Goal: Obtain resource: Download file/media

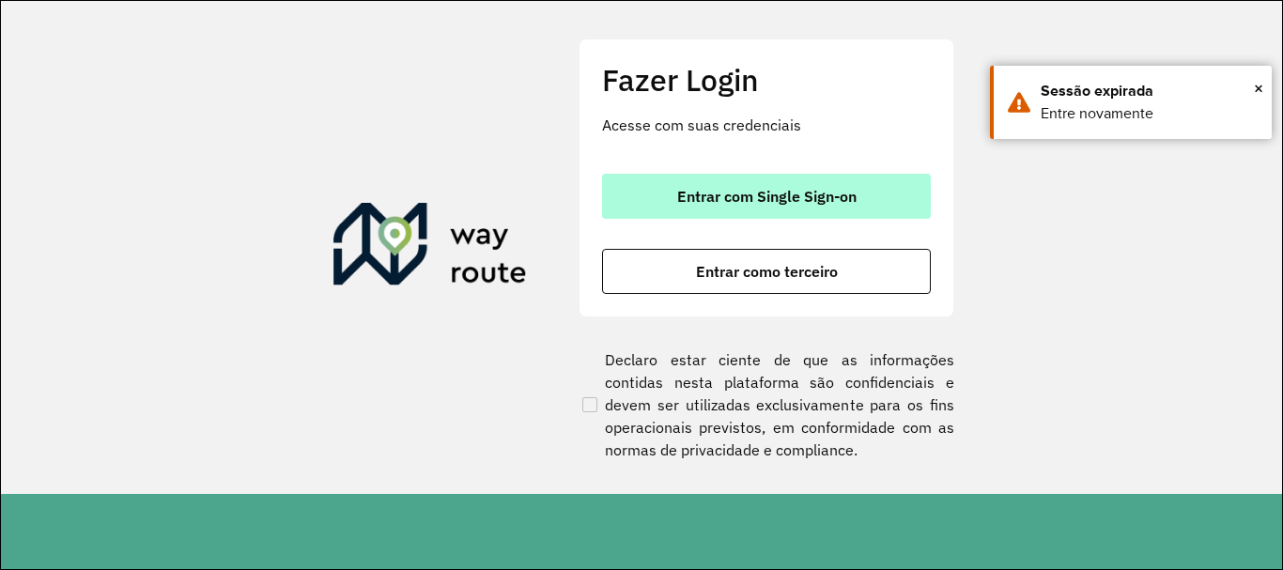
click at [665, 194] on button "Entrar com Single Sign-on" at bounding box center [766, 196] width 329 height 45
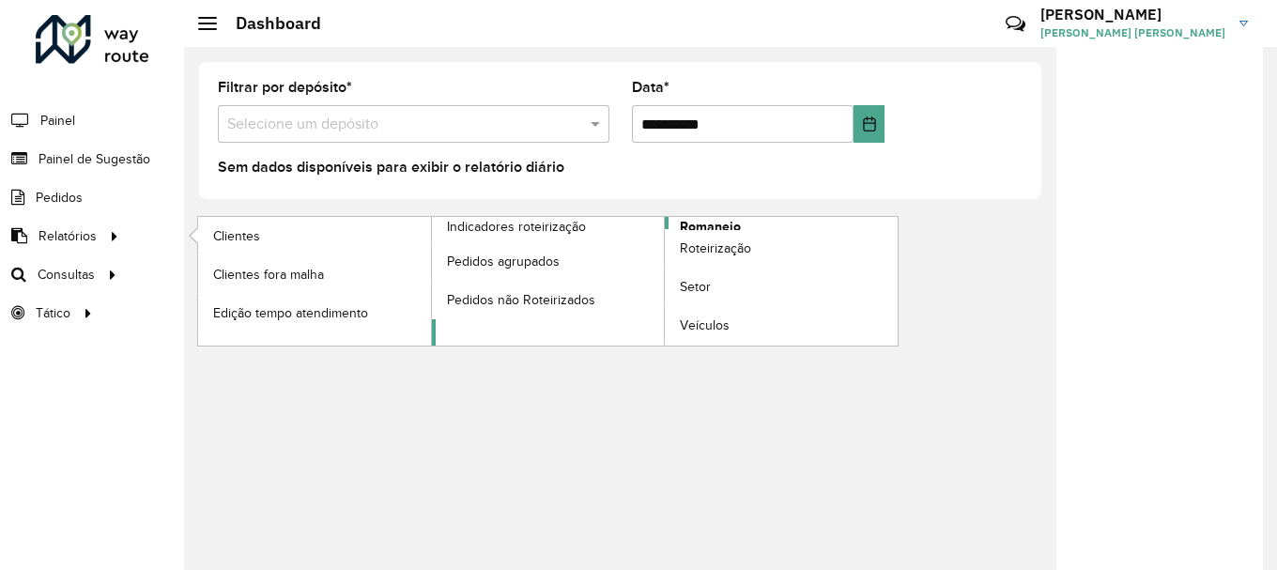
click at [702, 226] on span "Romaneio" at bounding box center [710, 227] width 61 height 20
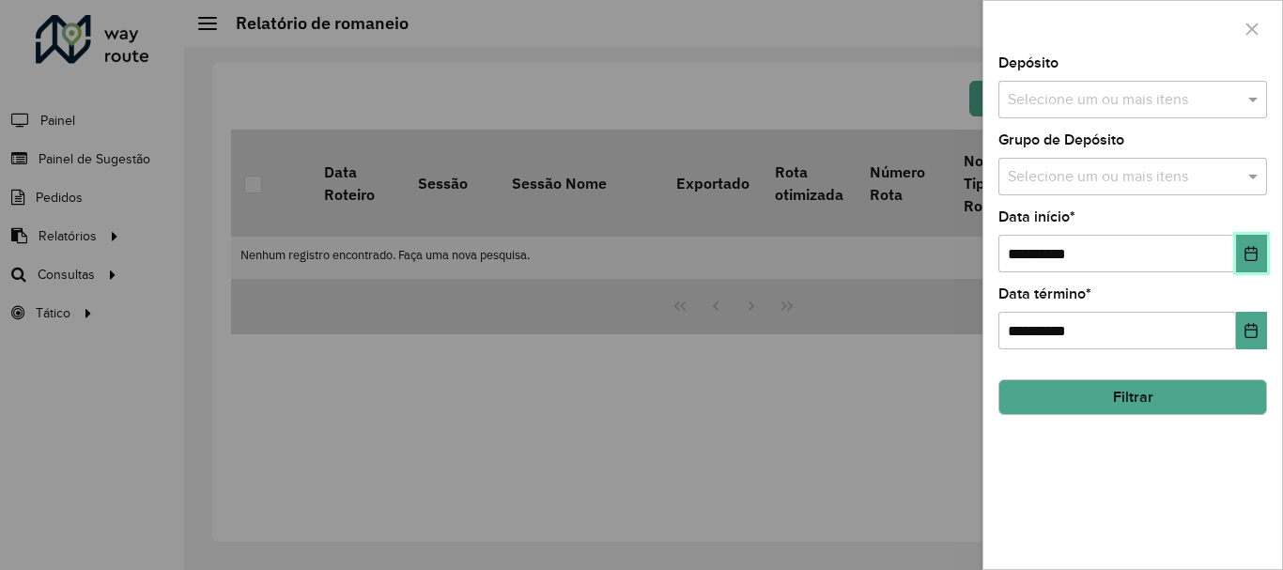
click at [1242, 249] on button "Choose Date" at bounding box center [1251, 254] width 31 height 38
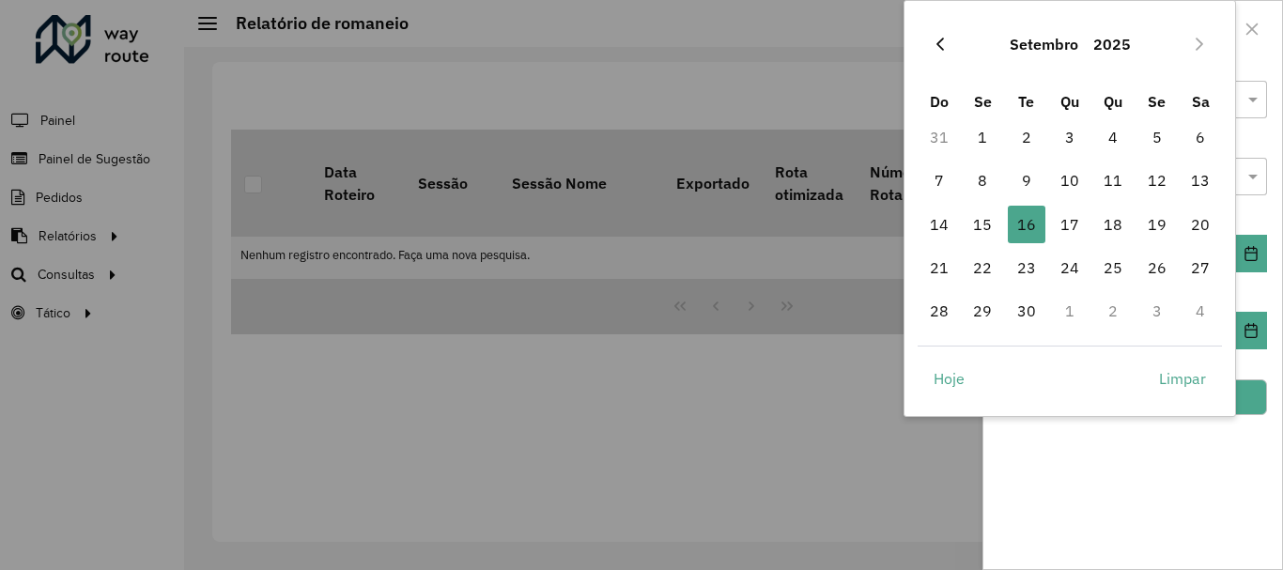
click at [934, 55] on button "Previous Month" at bounding box center [940, 44] width 30 height 30
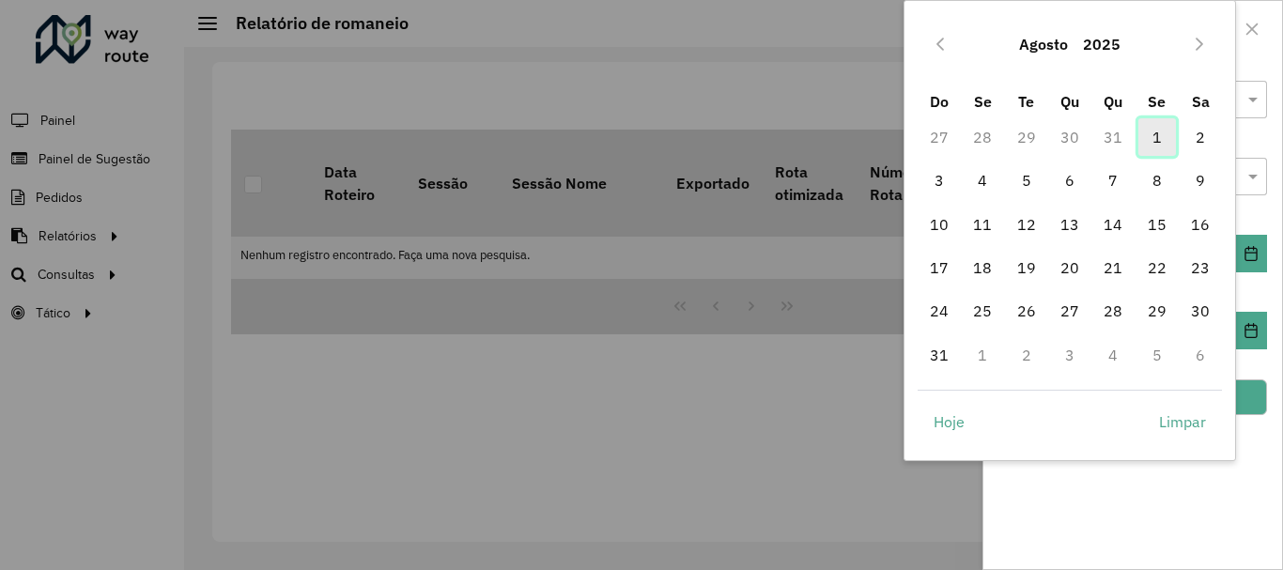
click at [1157, 135] on span "1" at bounding box center [1157, 137] width 38 height 38
type input "**********"
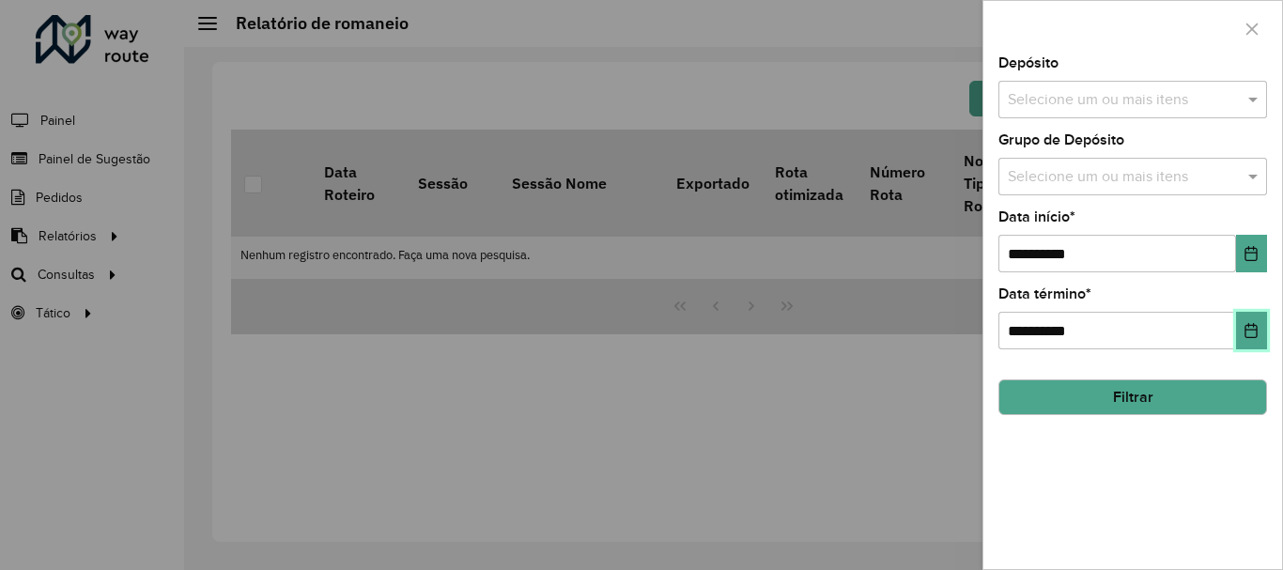
click at [1257, 315] on button "Choose Date" at bounding box center [1251, 331] width 31 height 38
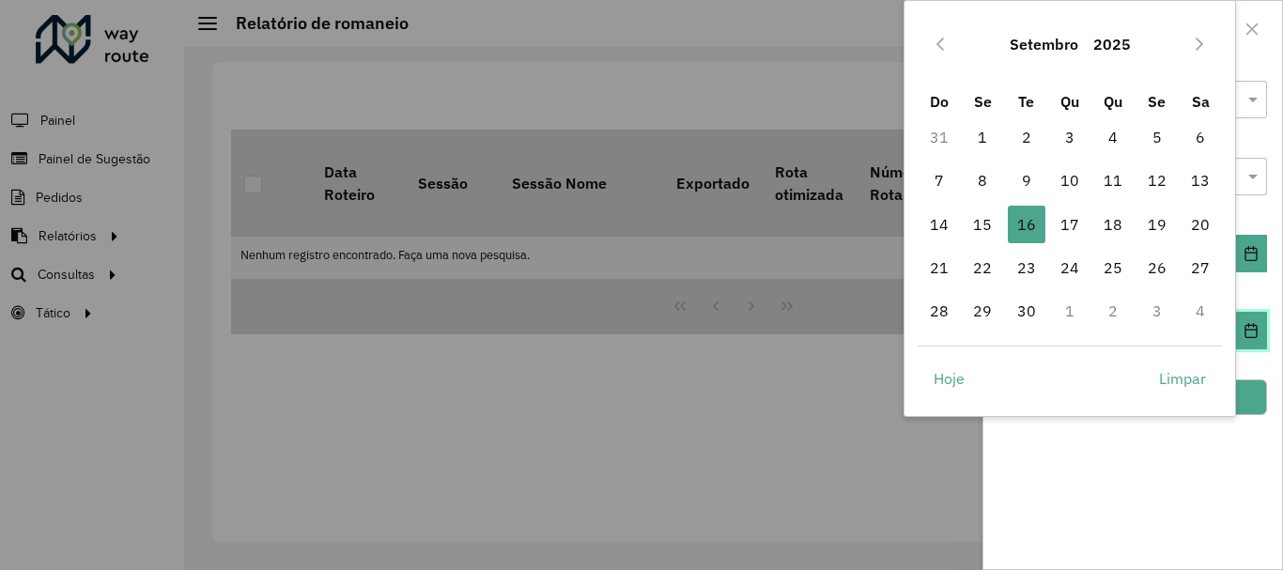
click at [1255, 326] on icon "Choose Date" at bounding box center [1251, 330] width 12 height 15
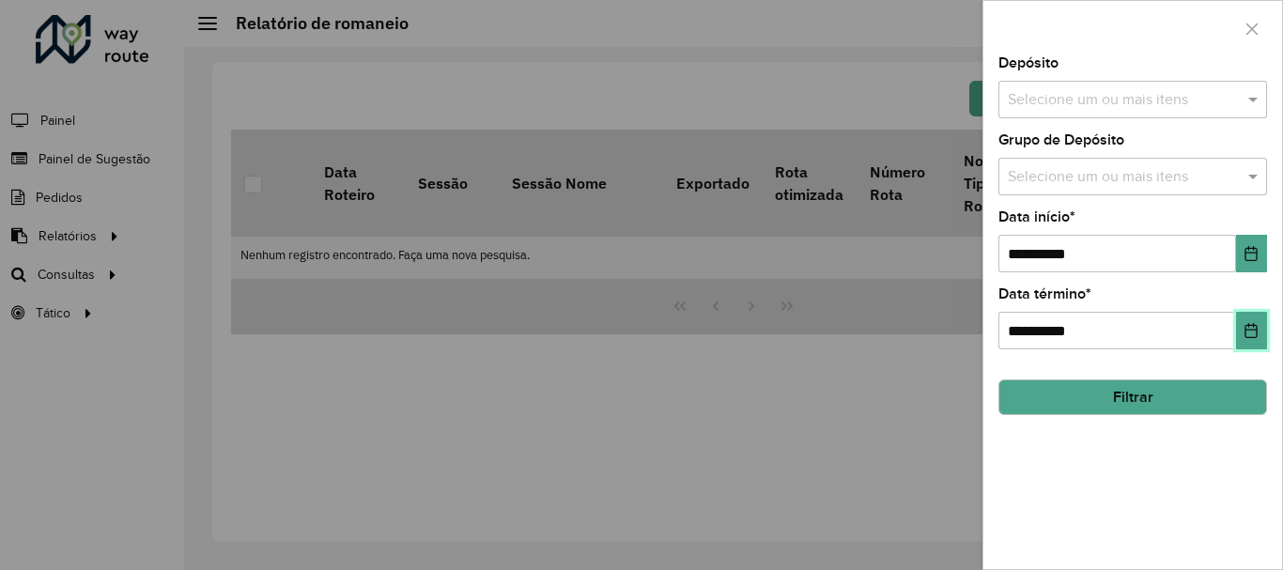
click at [1255, 326] on icon "Choose Date" at bounding box center [1251, 330] width 12 height 15
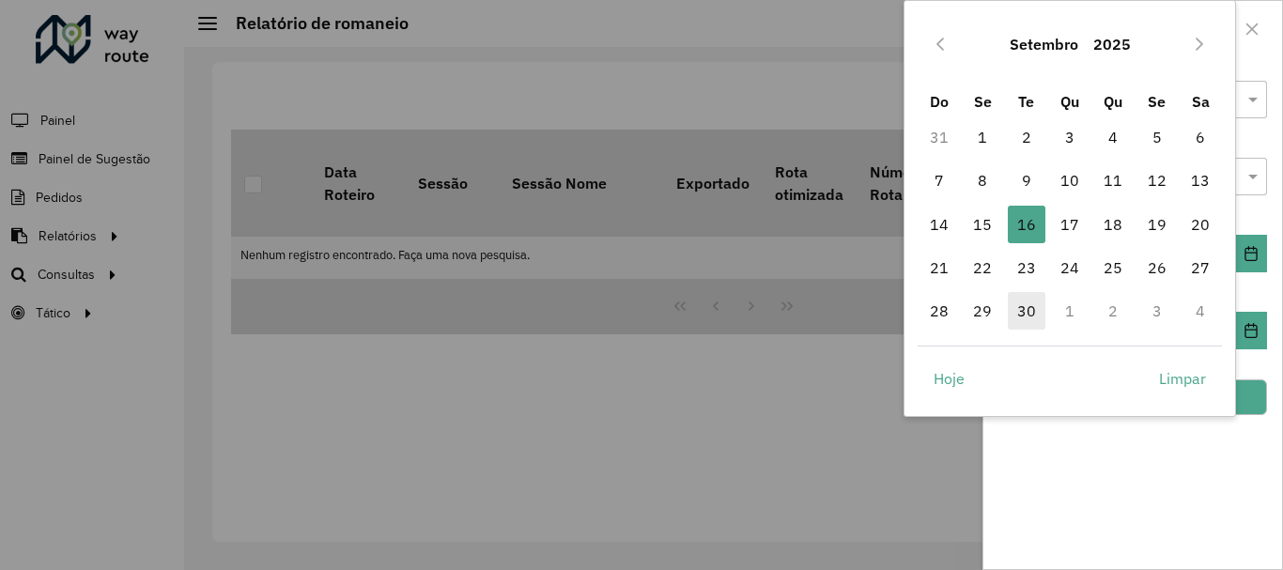
click at [1023, 316] on span "30" at bounding box center [1026, 311] width 38 height 38
type input "**********"
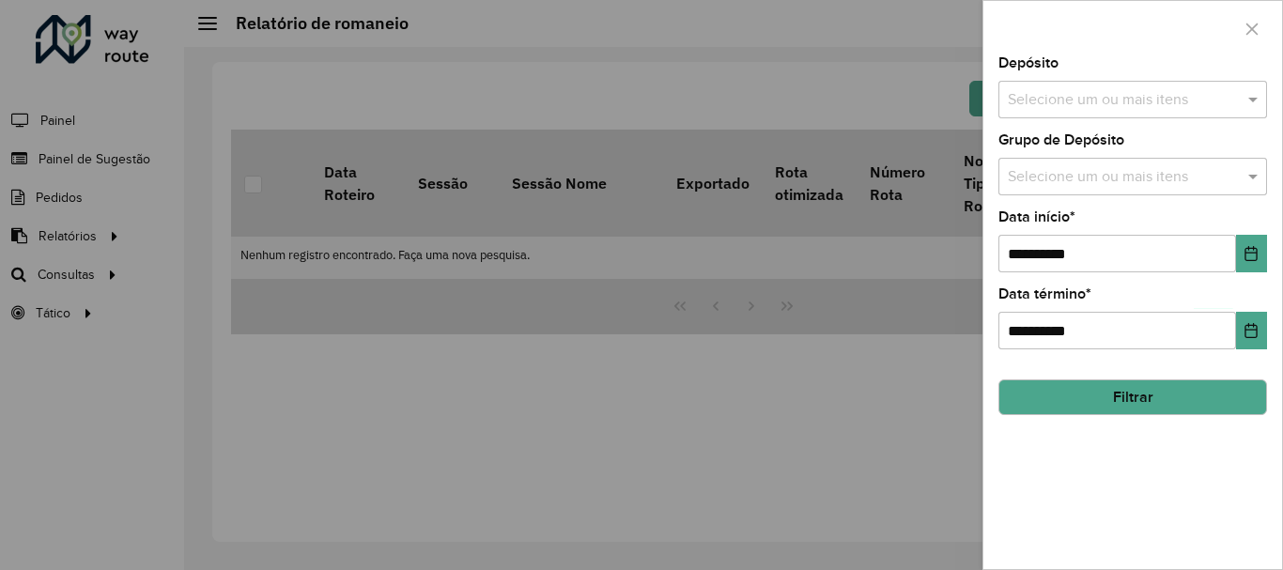
click at [1194, 385] on button "Filtrar" at bounding box center [1132, 397] width 269 height 36
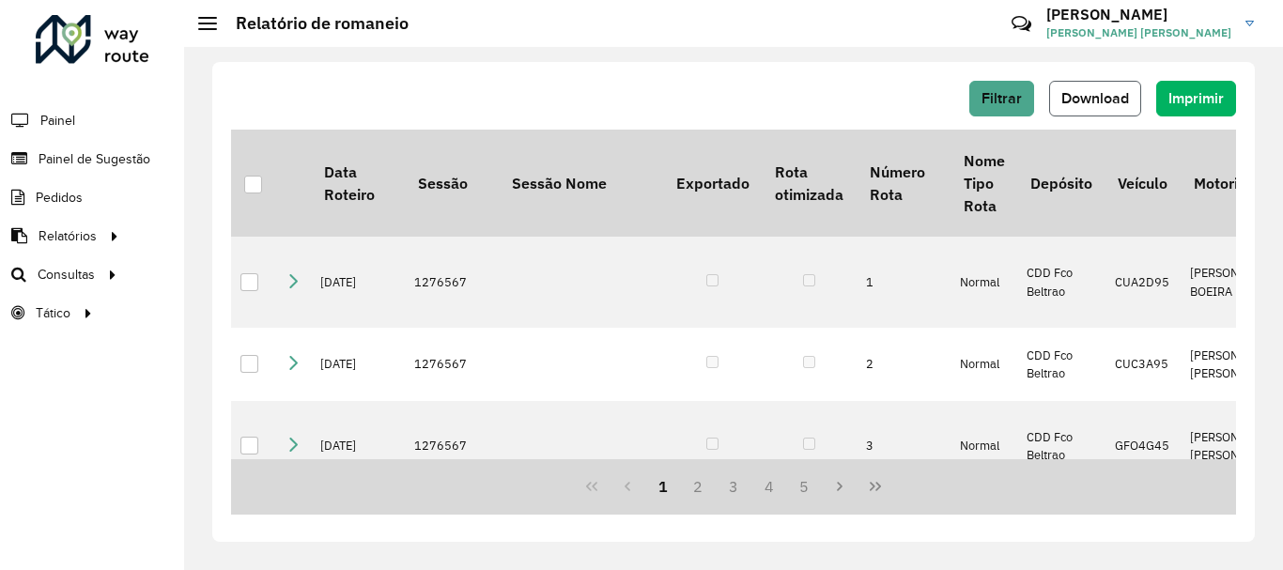
click at [1112, 95] on span "Download" at bounding box center [1095, 98] width 68 height 16
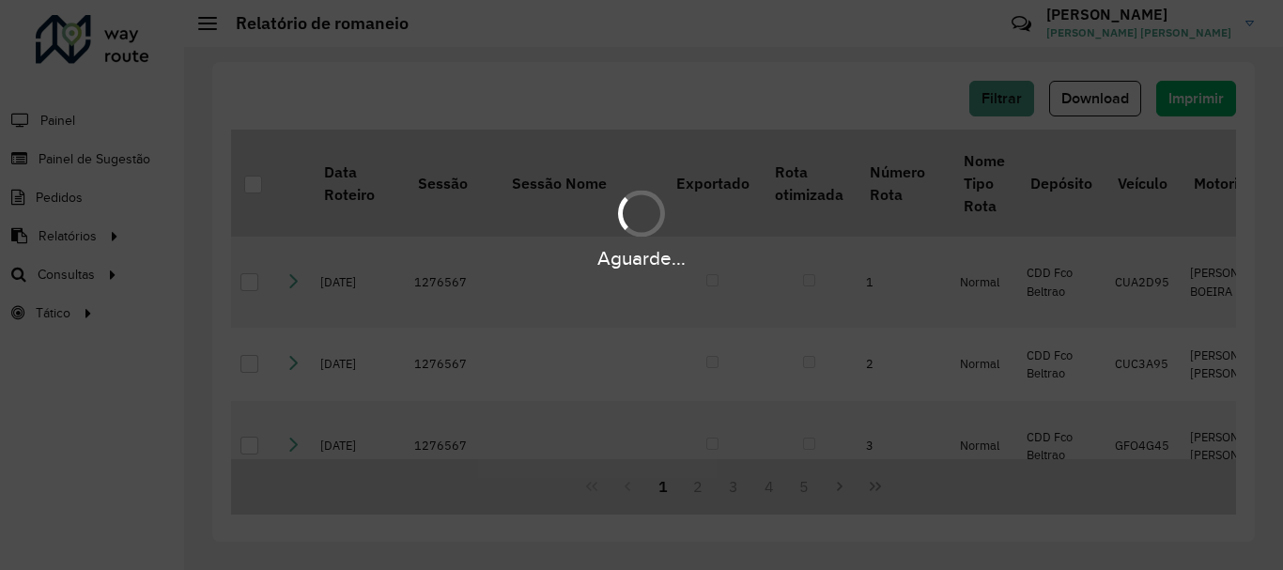
click at [830, 96] on div "Aguarde..." at bounding box center [641, 285] width 1283 height 570
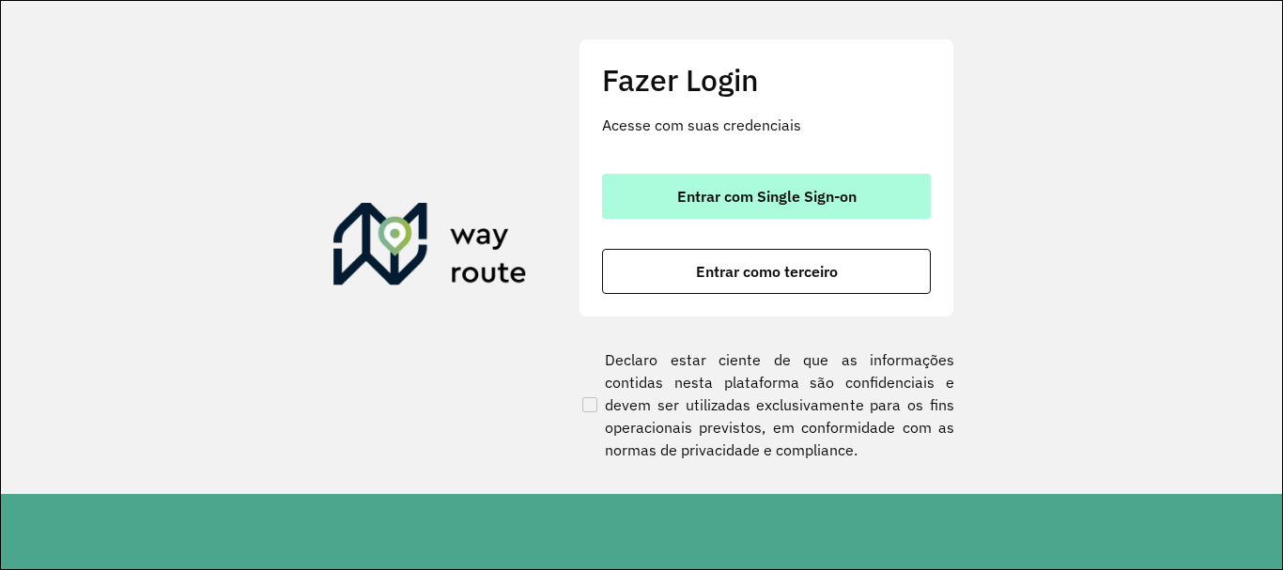
click at [740, 203] on span "Entrar com Single Sign-on" at bounding box center [766, 196] width 179 height 15
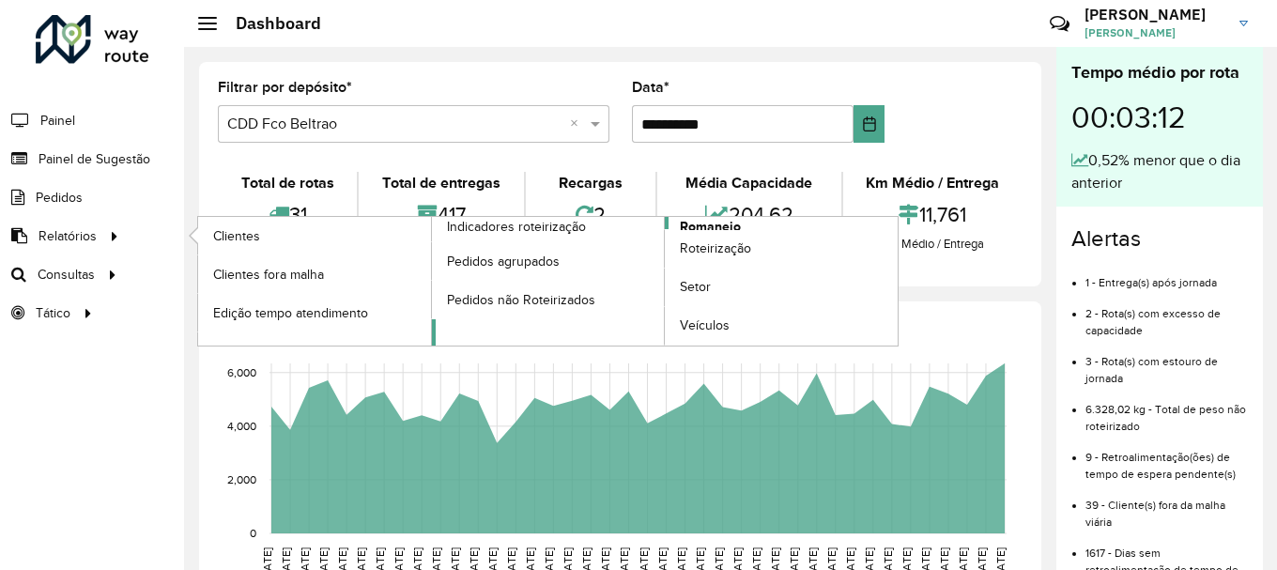
click at [706, 223] on span "Romaneio" at bounding box center [710, 227] width 61 height 20
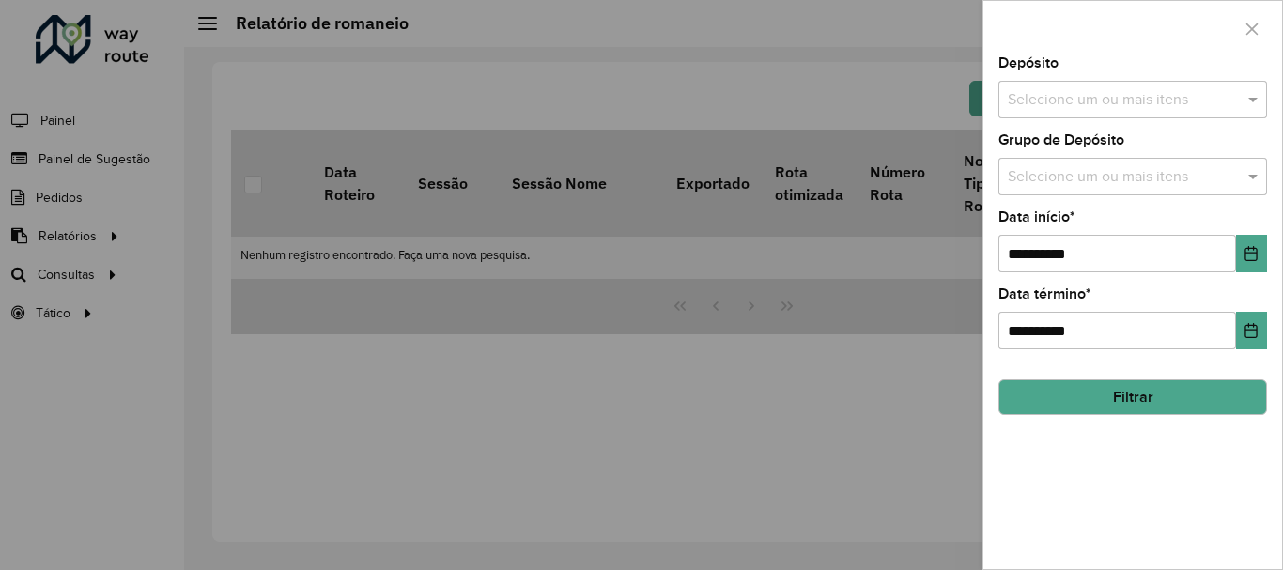
click at [1251, 258] on icon "Choose Date" at bounding box center [1250, 253] width 15 height 15
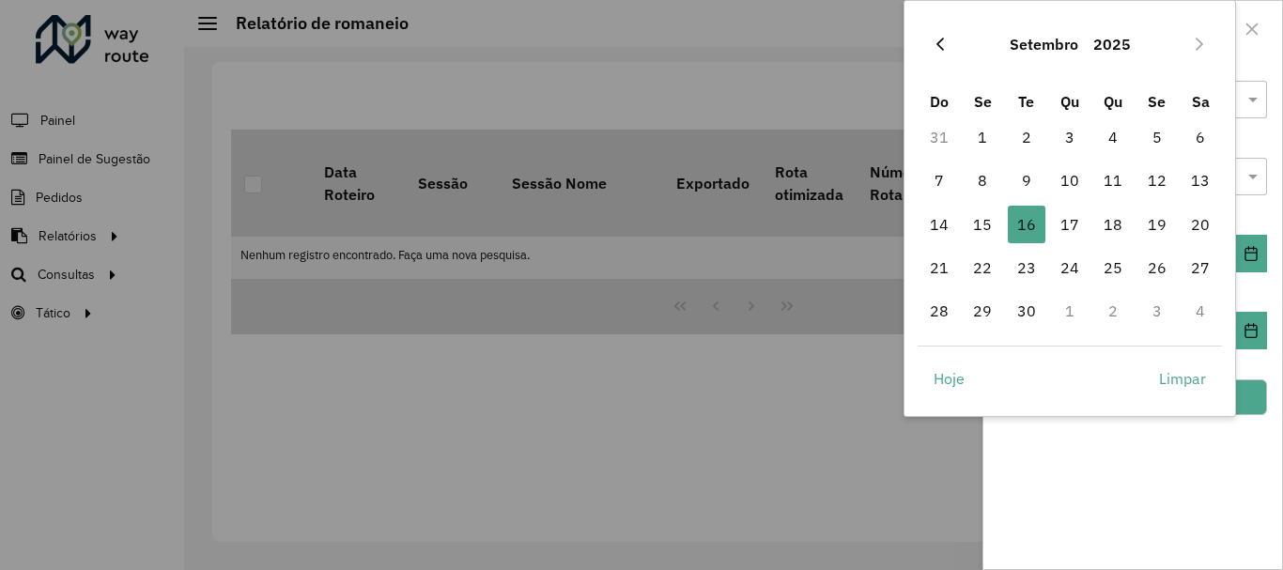
click at [943, 46] on icon "Previous Month" at bounding box center [939, 44] width 15 height 15
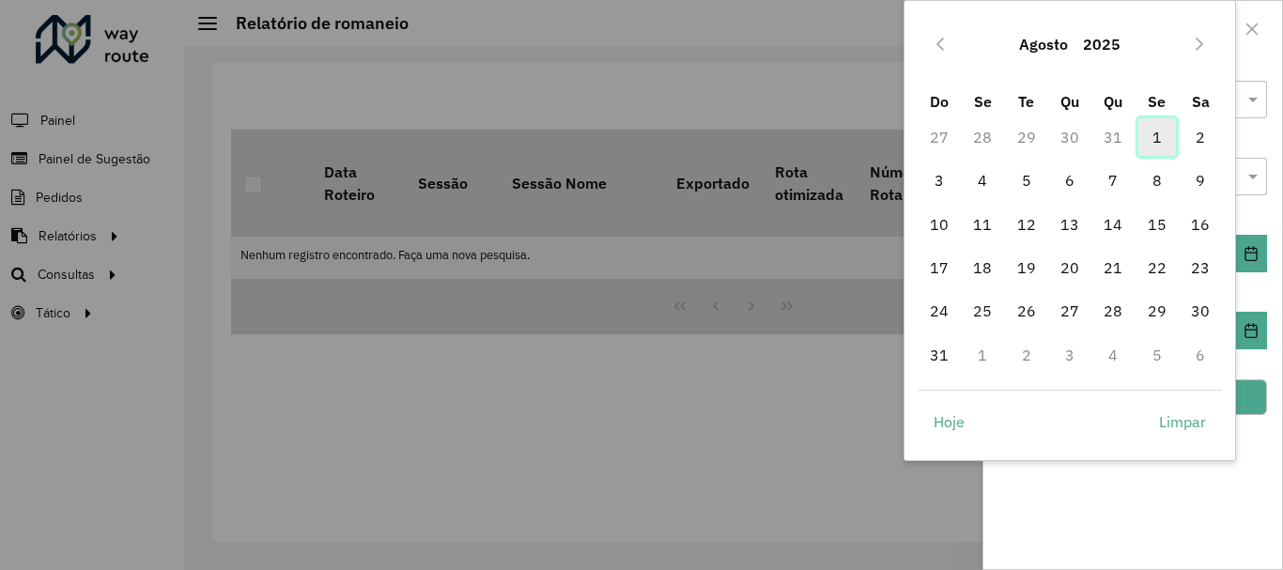
click at [1158, 131] on span "1" at bounding box center [1157, 137] width 38 height 38
type input "**********"
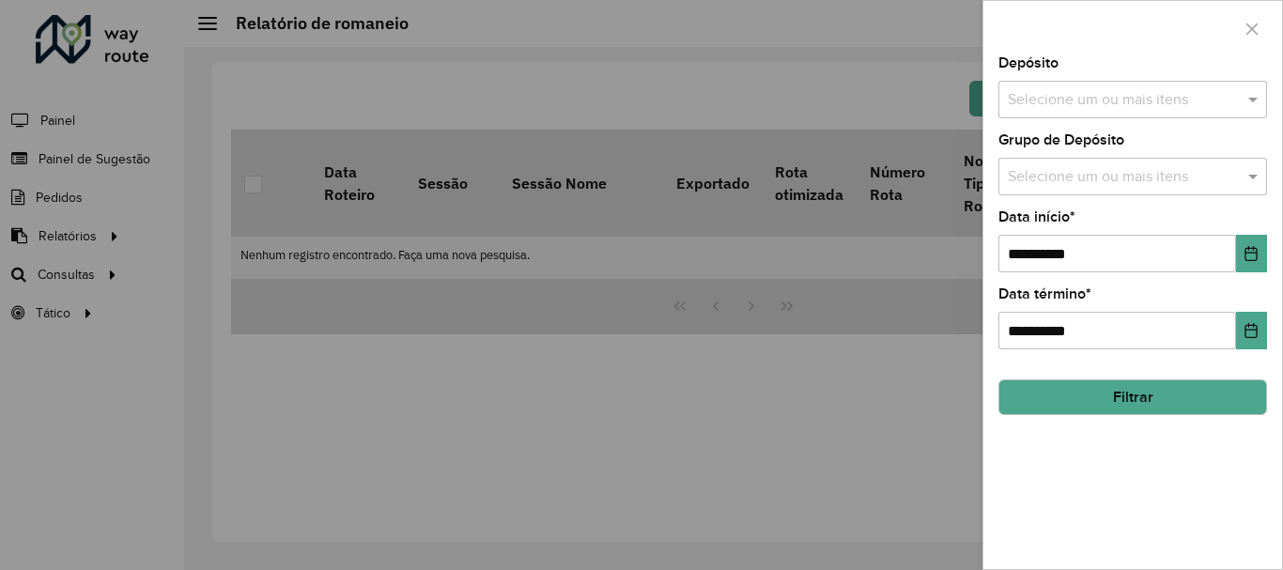
click at [930, 356] on div at bounding box center [641, 285] width 1283 height 570
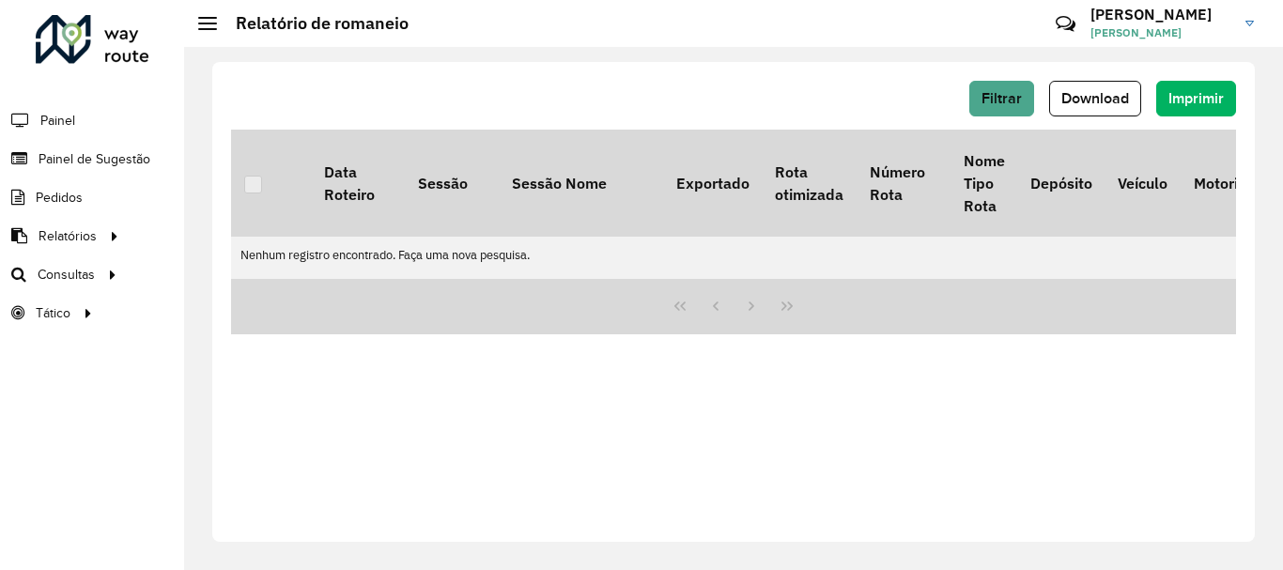
click at [1242, 326] on div "Filtrar Download Imprimir Data Roteiro Sessão Sessão Nome Exportado Rota otimiz…" at bounding box center [733, 302] width 1042 height 480
click at [1248, 326] on div "Filtrar Download Imprimir Data Roteiro Sessão Sessão Nome Exportado Rota otimiz…" at bounding box center [733, 302] width 1042 height 480
click at [1012, 96] on span "Filtrar" at bounding box center [1001, 98] width 40 height 16
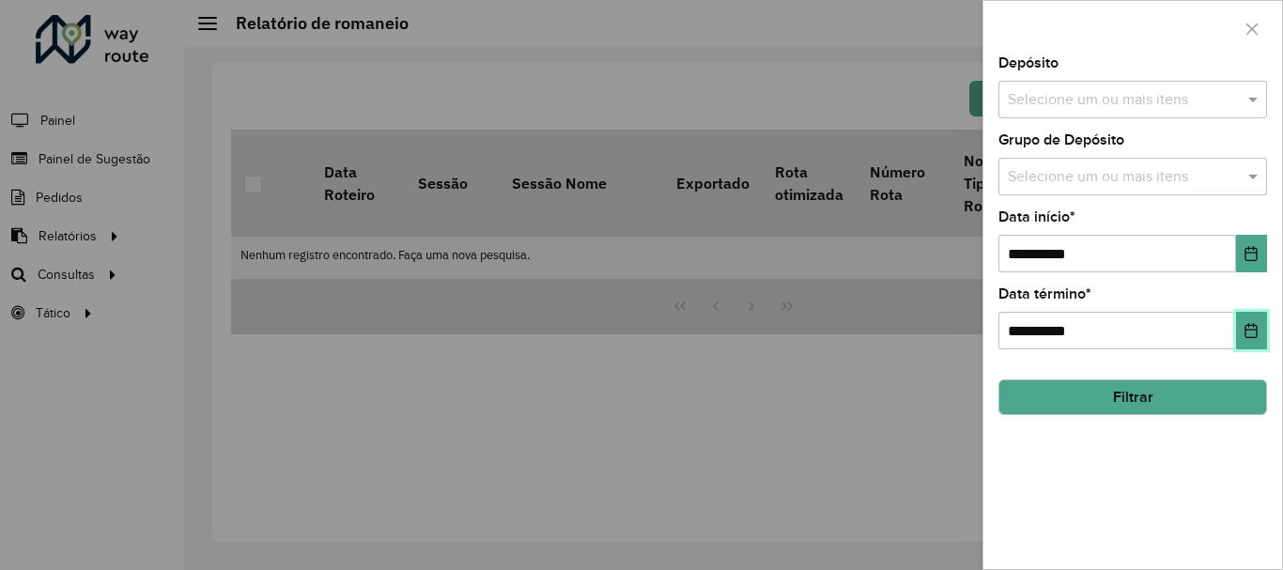
click at [1256, 328] on icon "Choose Date" at bounding box center [1251, 330] width 12 height 15
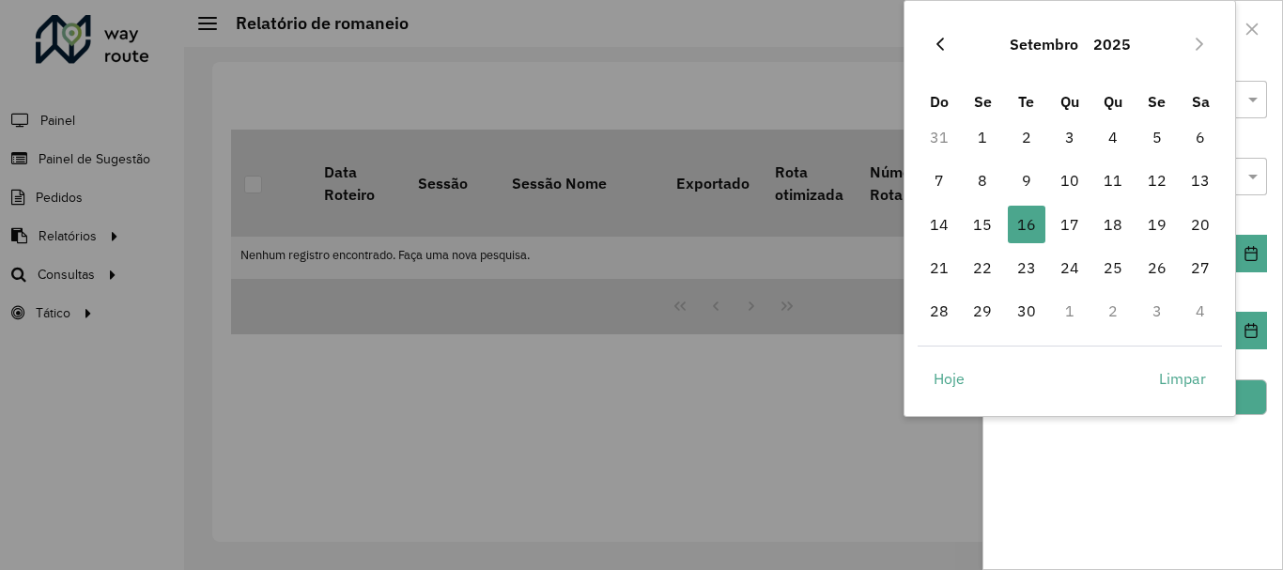
click at [942, 42] on icon "Previous Month" at bounding box center [939, 44] width 15 height 15
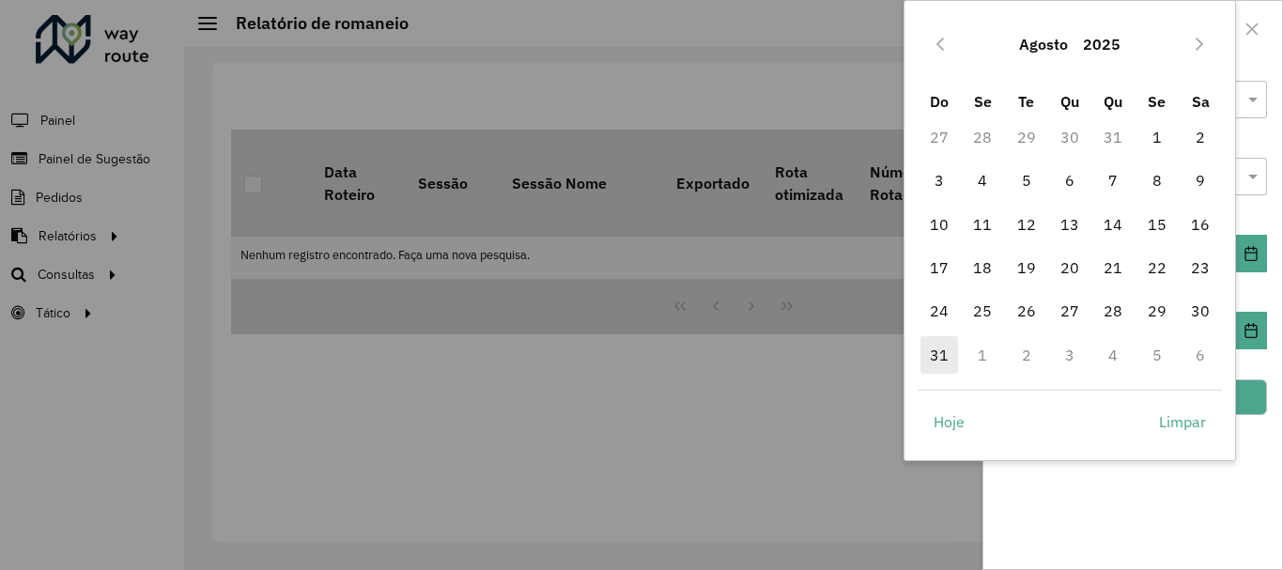
click at [938, 349] on span "31" at bounding box center [939, 355] width 38 height 38
type input "**********"
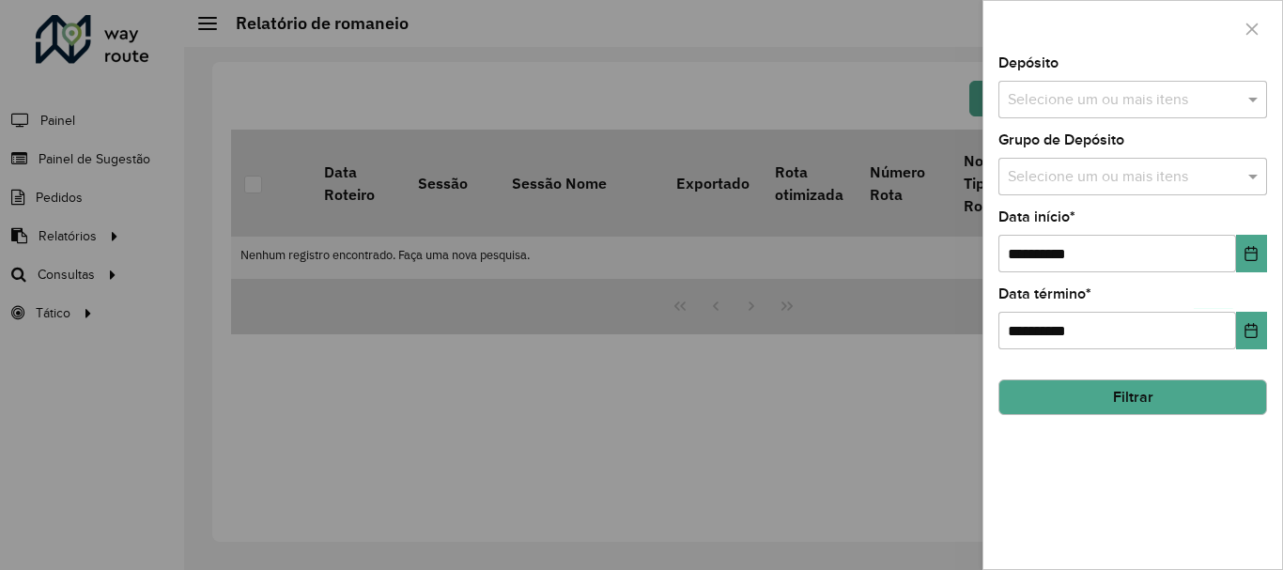
click at [1043, 394] on button "Filtrar" at bounding box center [1132, 397] width 269 height 36
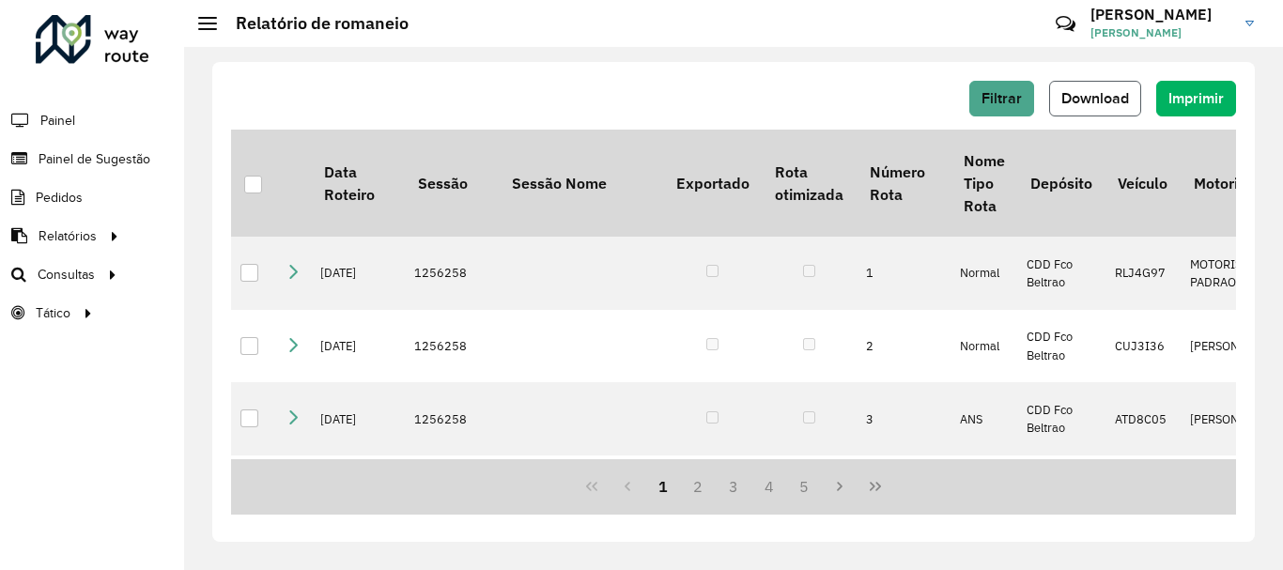
click at [1101, 100] on span "Download" at bounding box center [1095, 98] width 68 height 16
